Goal: Information Seeking & Learning: Learn about a topic

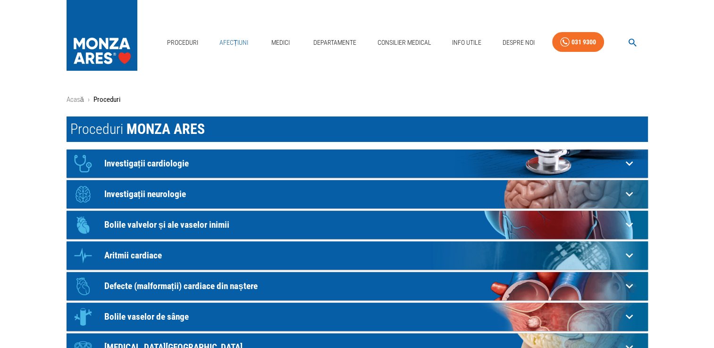
click at [238, 45] on link "Afecțiuni" at bounding box center [234, 42] width 37 height 19
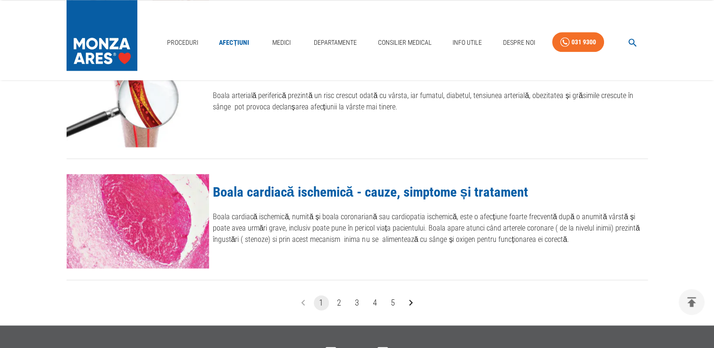
scroll to position [1086, 0]
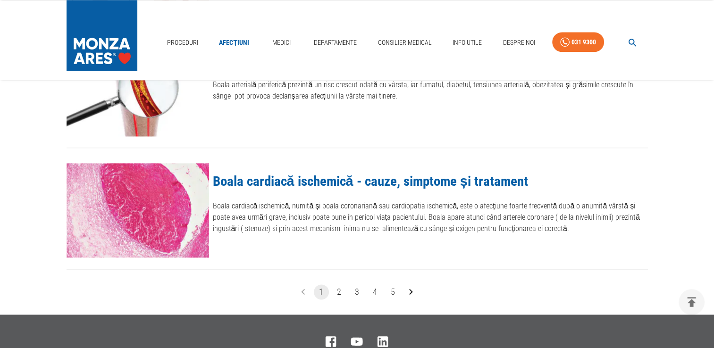
click at [338, 290] on button "2" at bounding box center [339, 292] width 15 height 15
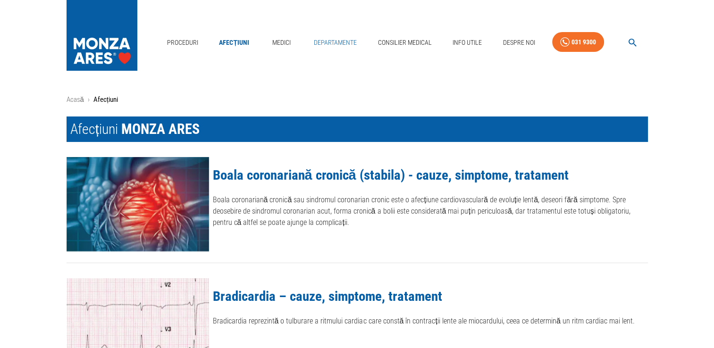
click at [312, 42] on link "Departamente" at bounding box center [335, 42] width 51 height 19
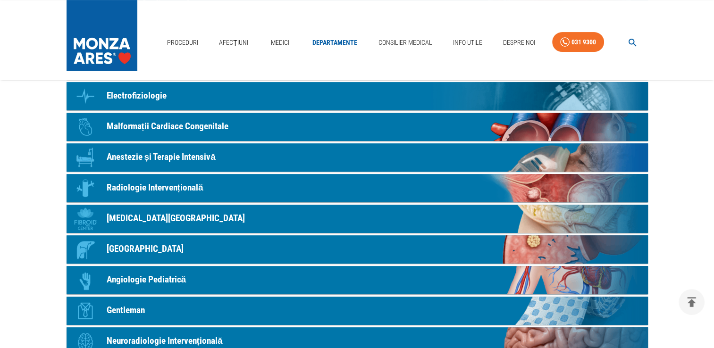
scroll to position [330, 0]
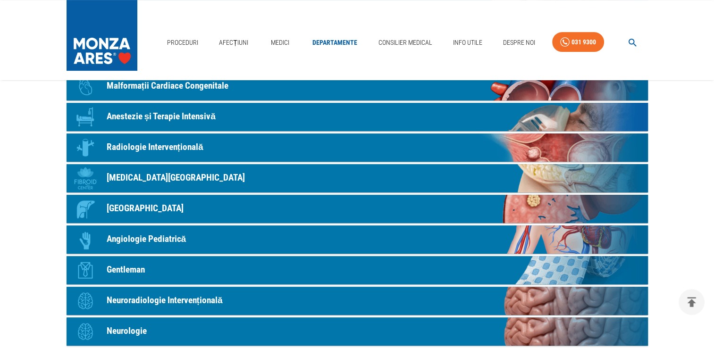
click at [137, 177] on p "Fibroid Center" at bounding box center [176, 178] width 138 height 14
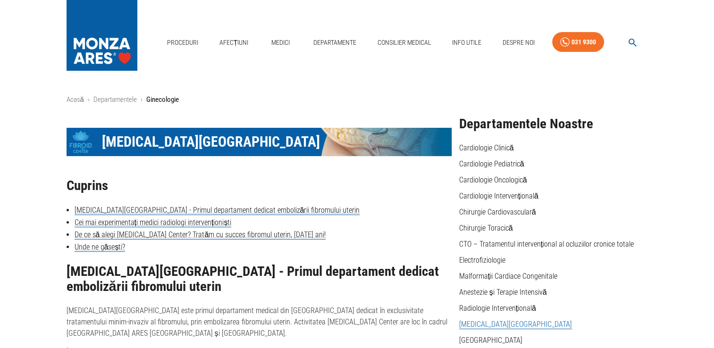
scroll to position [330, 0]
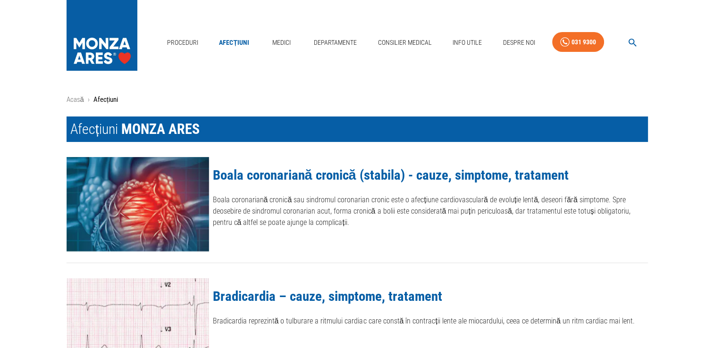
scroll to position [1086, 0]
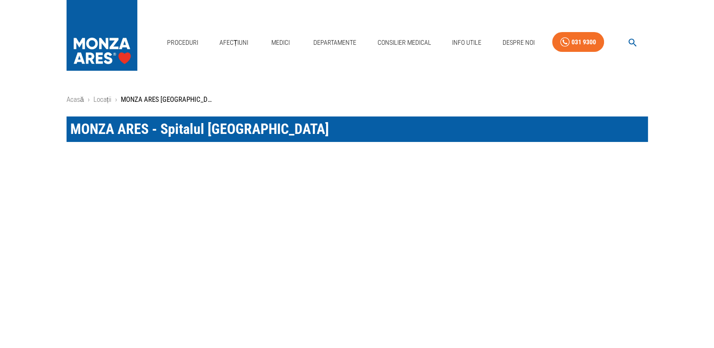
click at [633, 39] on icon "button" at bounding box center [632, 42] width 11 height 11
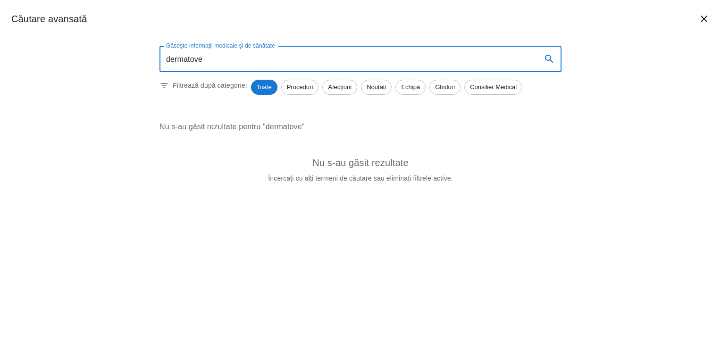
type input "dermatove"
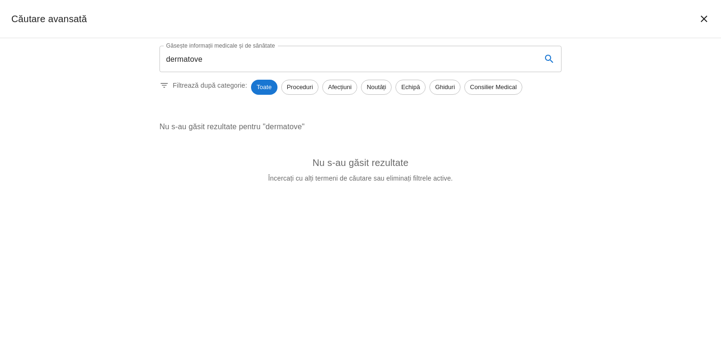
click at [585, 111] on div "Găsește informații medicale și de sănătate dermatove Găsește informații medical…" at bounding box center [360, 193] width 721 height 310
click at [702, 19] on icon "închide căutarea" at bounding box center [704, 18] width 11 height 11
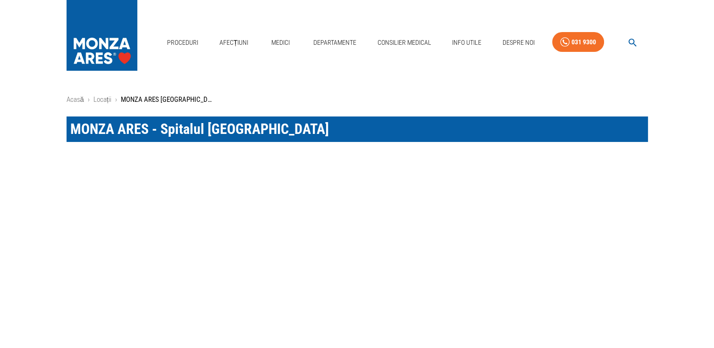
click at [691, 63] on div "Proceduri Afecțiuni Medici Departamente Consilier Medical Info Utile Despre Noi…" at bounding box center [357, 40] width 714 height 80
